Goal: Transaction & Acquisition: Purchase product/service

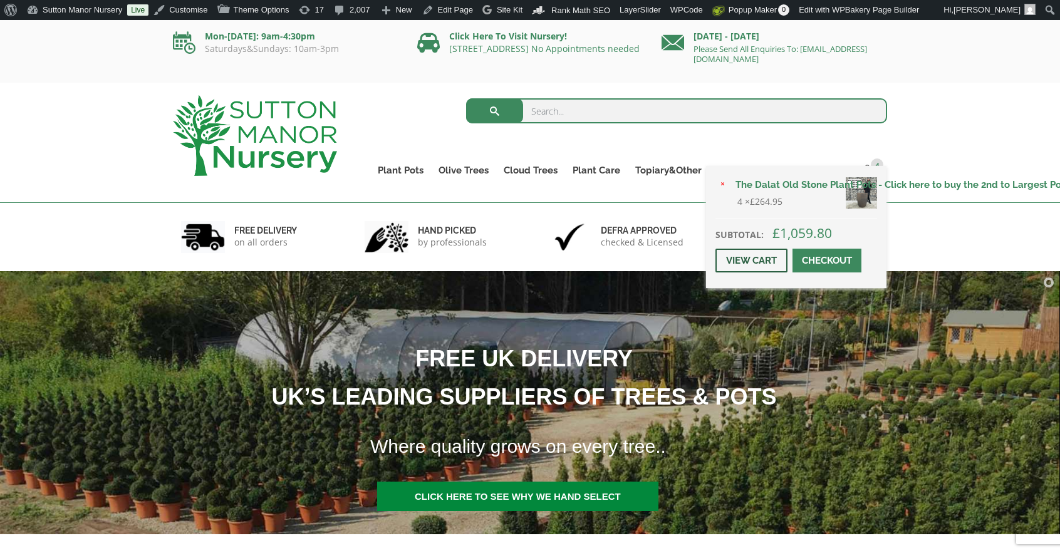
click at [762, 254] on link "View cart" at bounding box center [751, 261] width 72 height 24
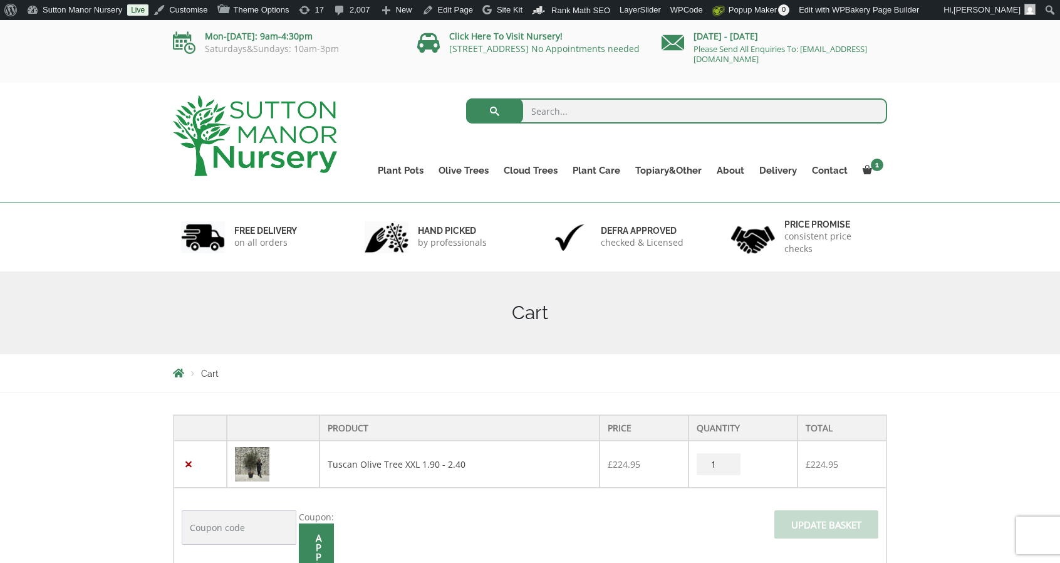
click at [180, 461] on td "×" at bounding box center [200, 463] width 53 height 47
click at [183, 462] on link "×" at bounding box center [188, 463] width 13 height 13
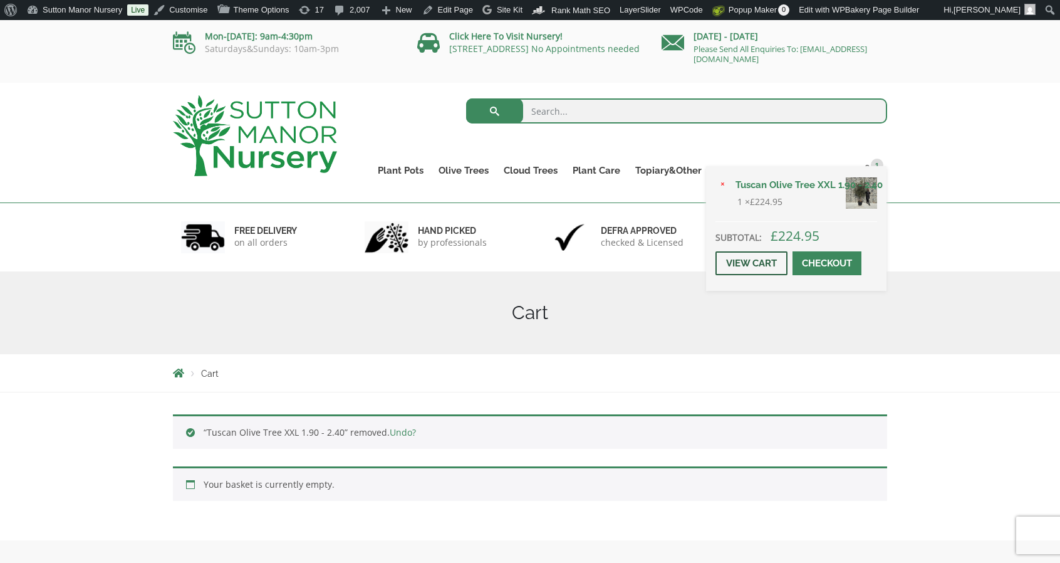
click at [749, 254] on link "View cart" at bounding box center [751, 263] width 72 height 24
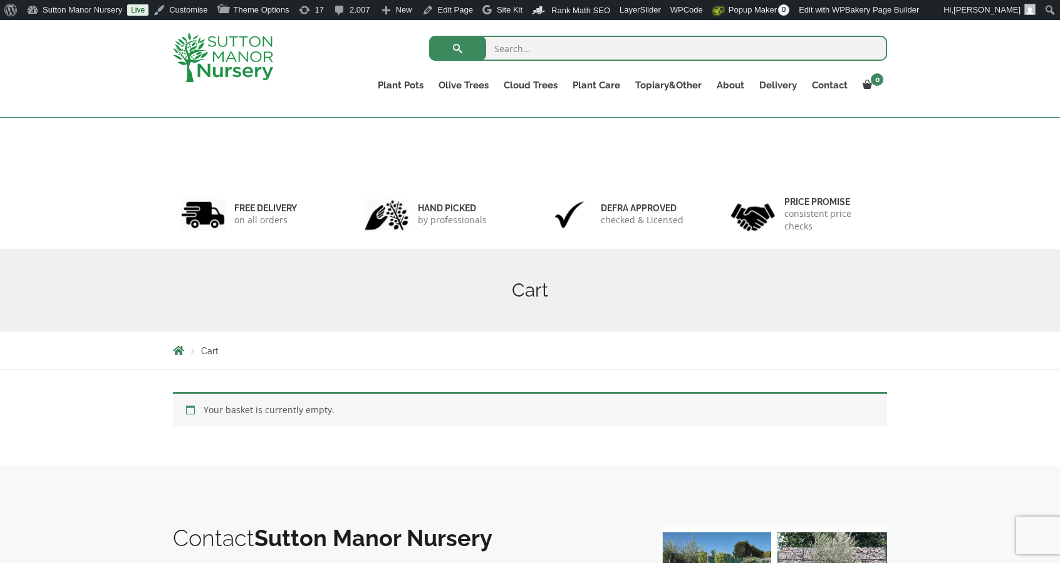
scroll to position [499, 0]
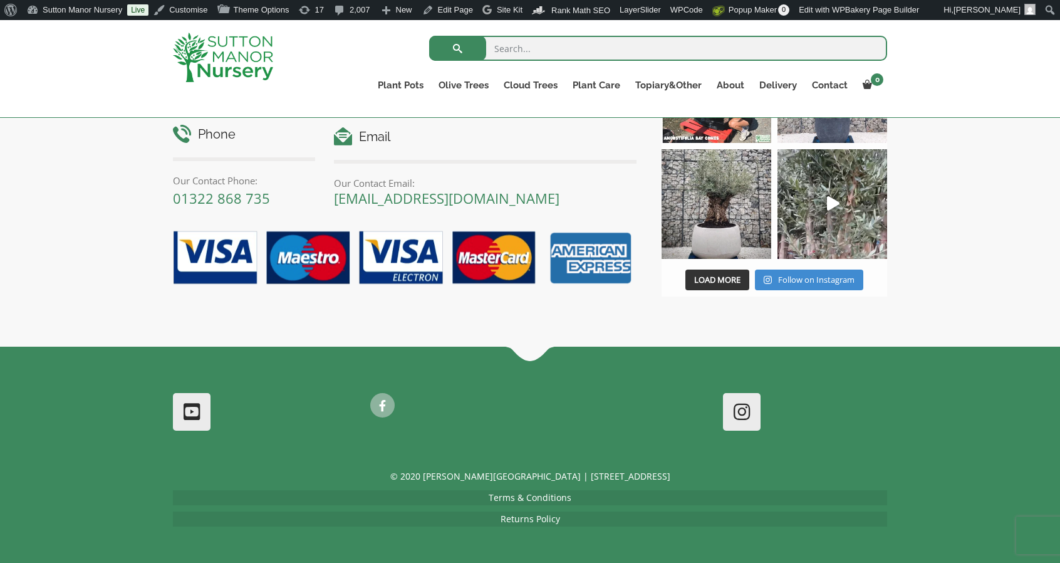
click at [543, 498] on link "Terms & Conditions" at bounding box center [530, 497] width 83 height 12
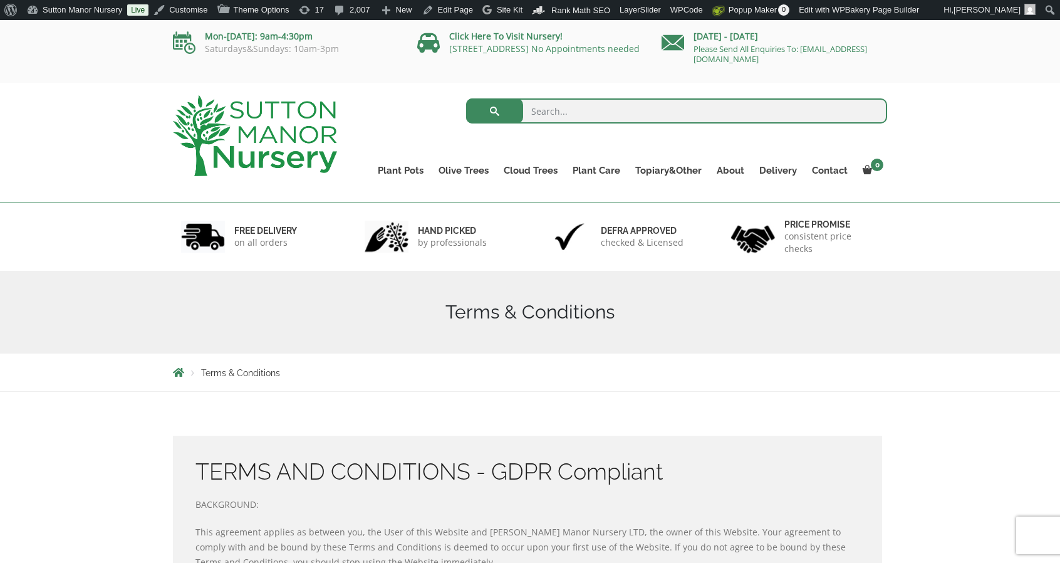
click at [700, 107] on input "search" at bounding box center [677, 110] width 422 height 25
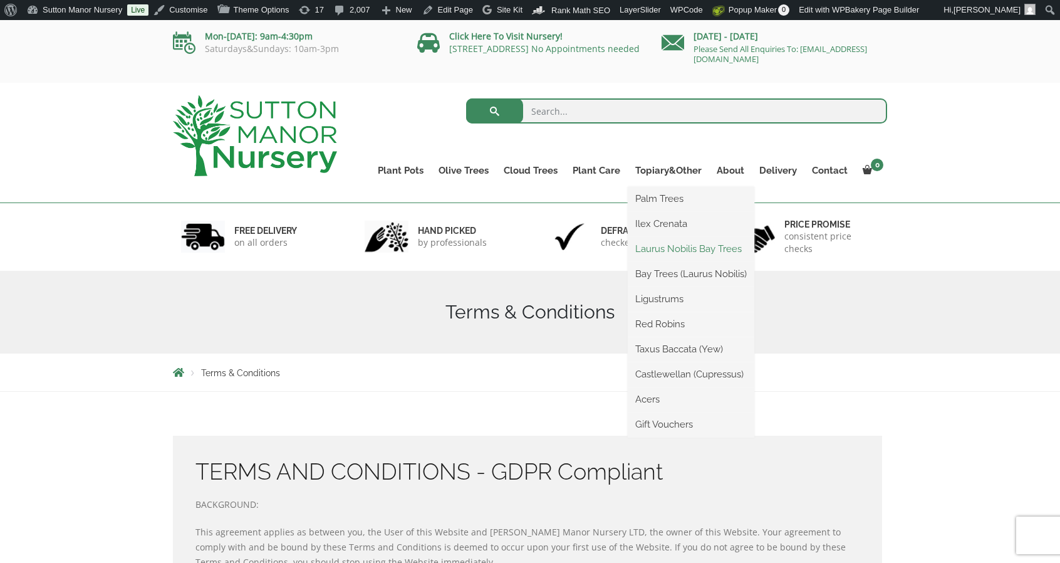
click at [670, 256] on link "Laurus Nobilis Bay Trees" at bounding box center [691, 248] width 127 height 19
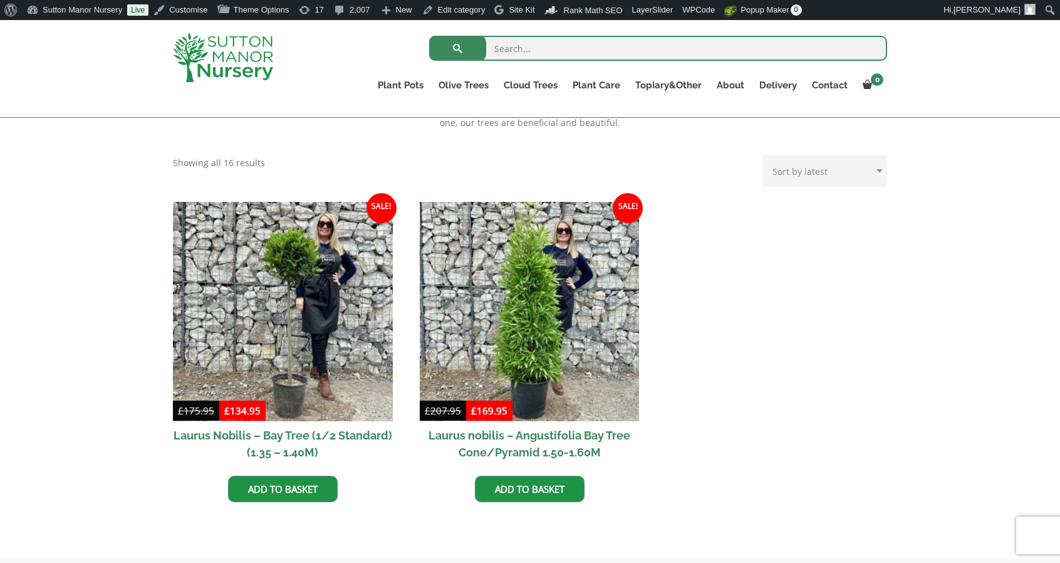
scroll to position [461, 0]
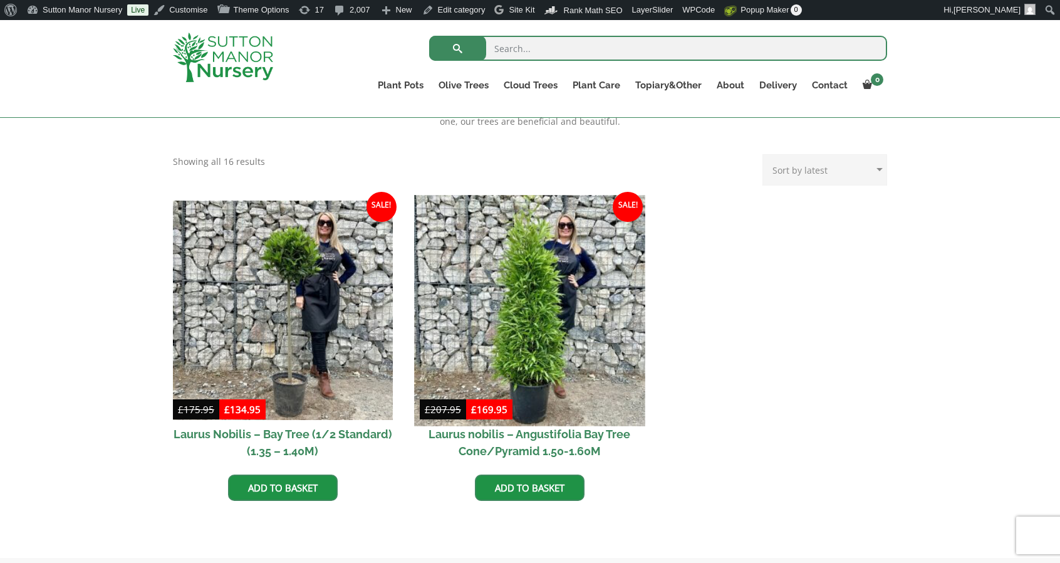
click at [456, 283] on img at bounding box center [529, 310] width 231 height 231
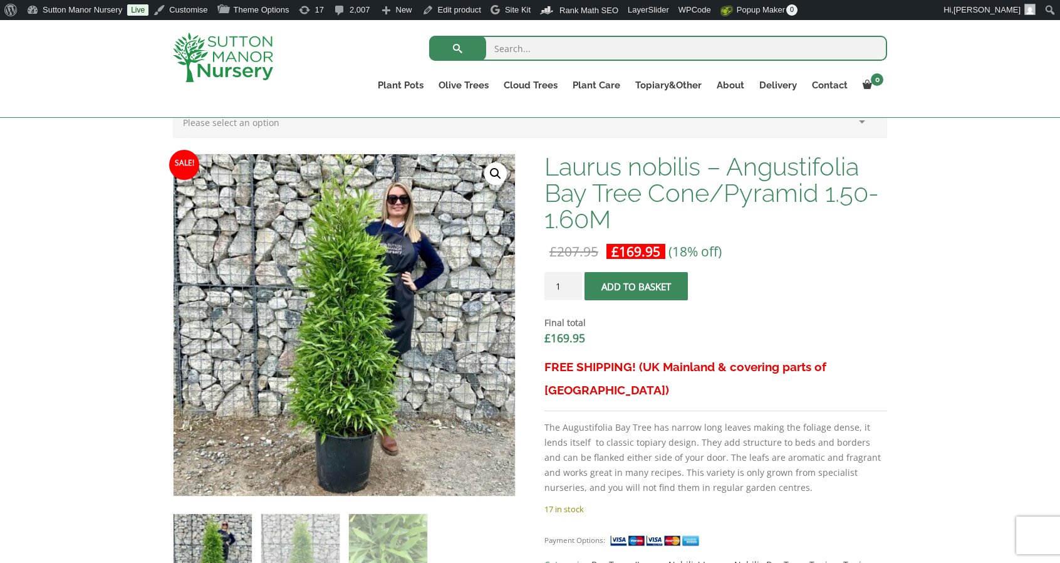
scroll to position [356, 0]
click at [233, 54] on img at bounding box center [223, 57] width 100 height 49
